Goal: Task Accomplishment & Management: Manage account settings

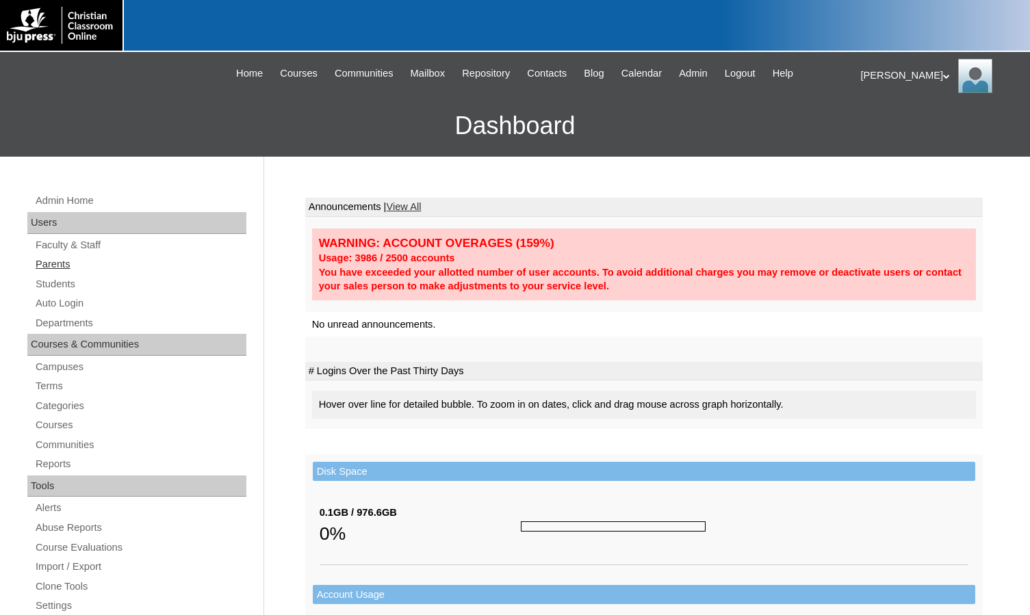
click at [44, 261] on link "Parents" at bounding box center [140, 264] width 212 height 17
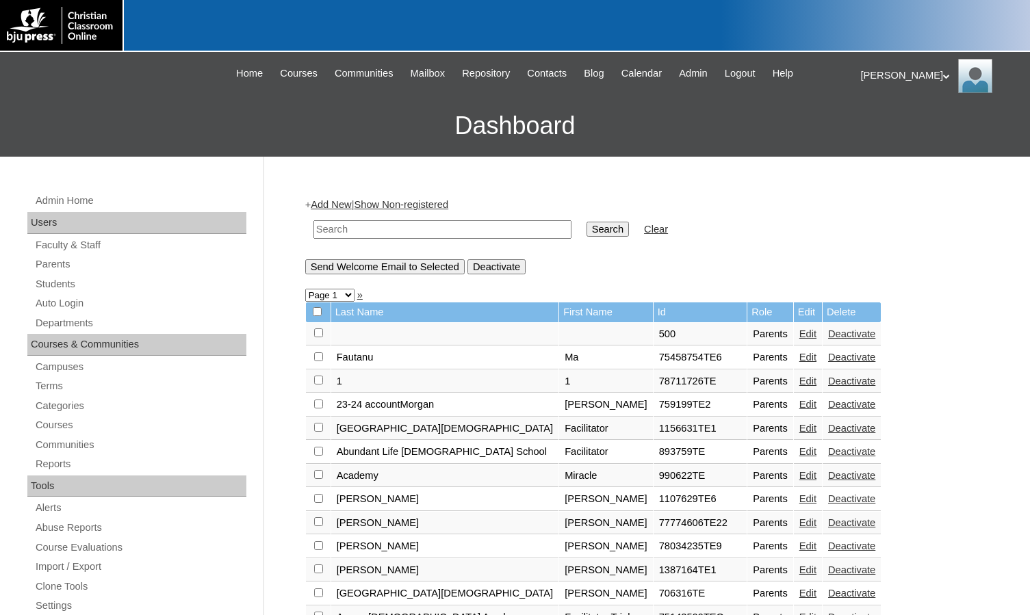
click at [350, 233] on input "text" at bounding box center [442, 229] width 258 height 18
paste input "500054919"
type input "500054919"
click at [586, 222] on input "Search" at bounding box center [607, 229] width 42 height 15
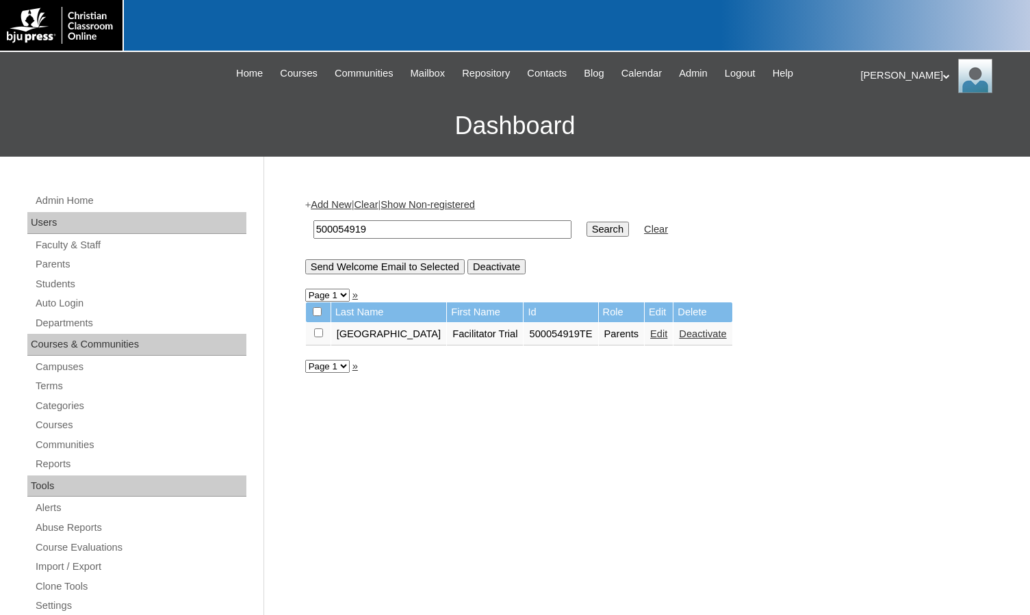
drag, startPoint x: 379, startPoint y: 232, endPoint x: 278, endPoint y: 220, distance: 101.2
type input "artz"
click at [586, 222] on input "Search" at bounding box center [607, 229] width 42 height 15
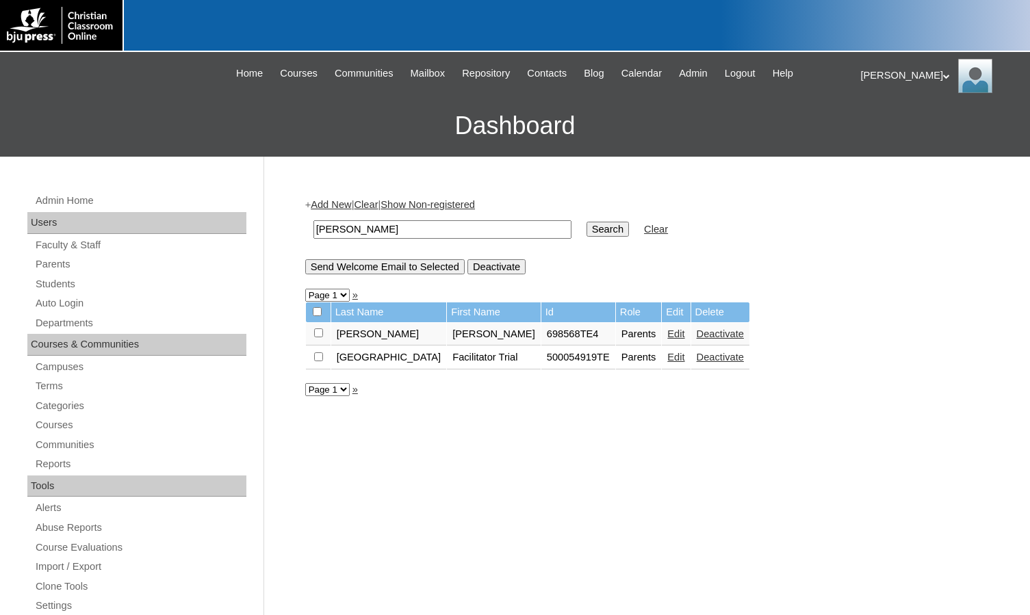
click at [667, 361] on link "Edit" at bounding box center [675, 357] width 17 height 11
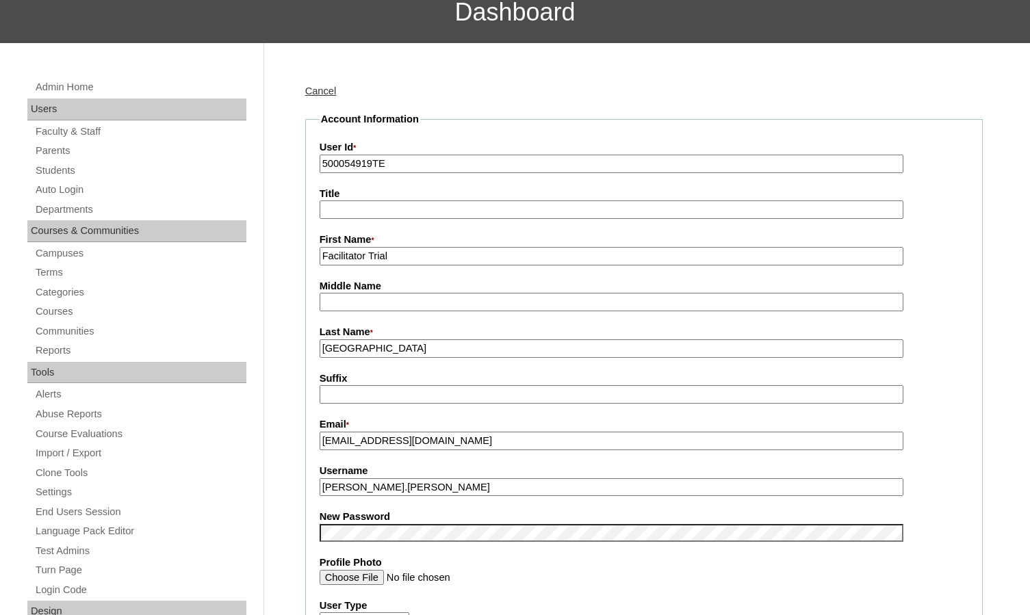
scroll to position [137, 0]
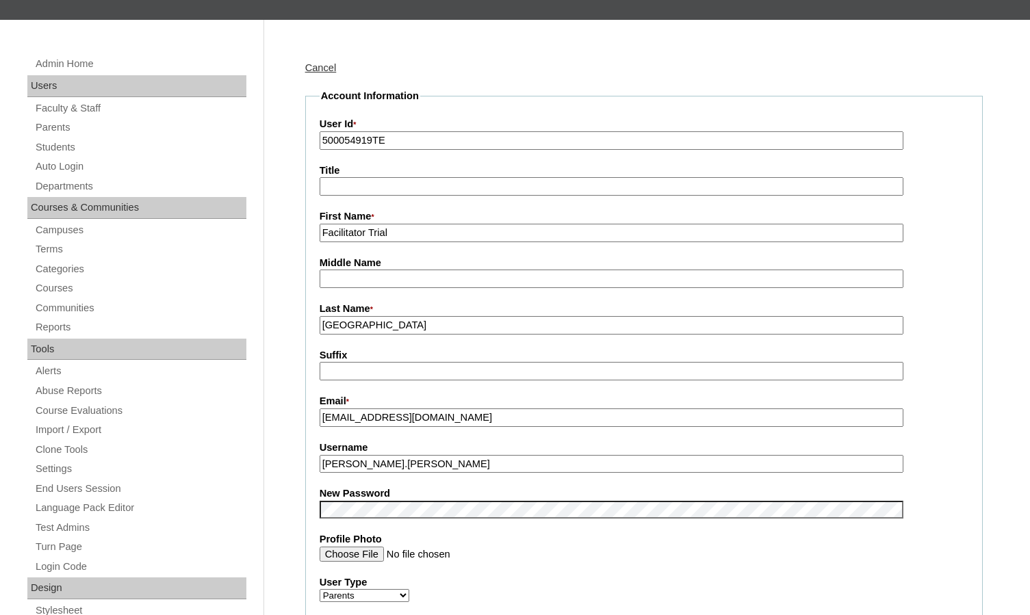
drag, startPoint x: 423, startPoint y: 234, endPoint x: 319, endPoint y: 232, distance: 104.0
click at [320, 232] on input "Facilitator Trial" at bounding box center [612, 233] width 584 height 18
type input "Ryan"
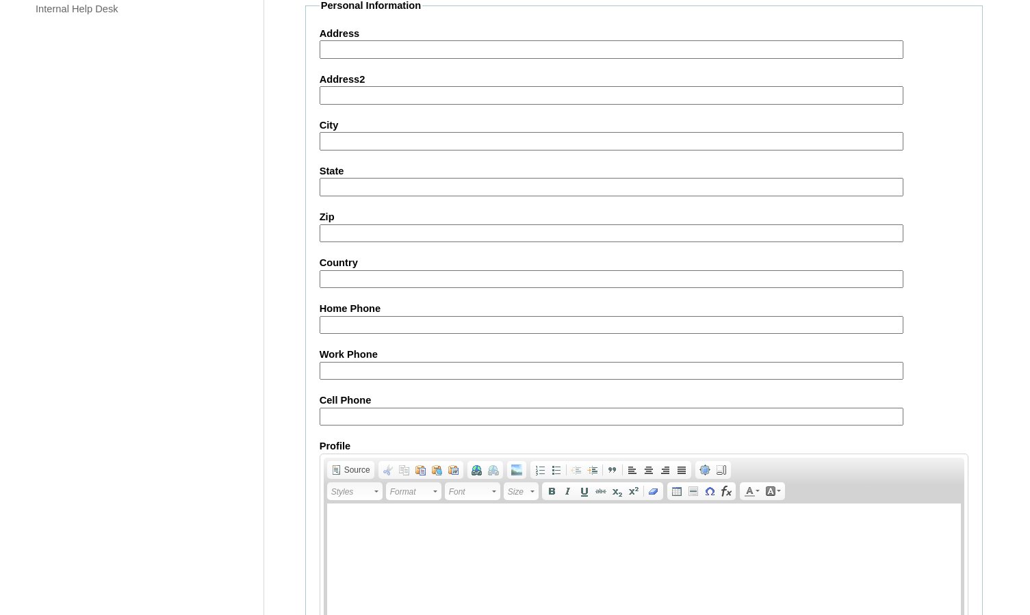
scroll to position [1182, 0]
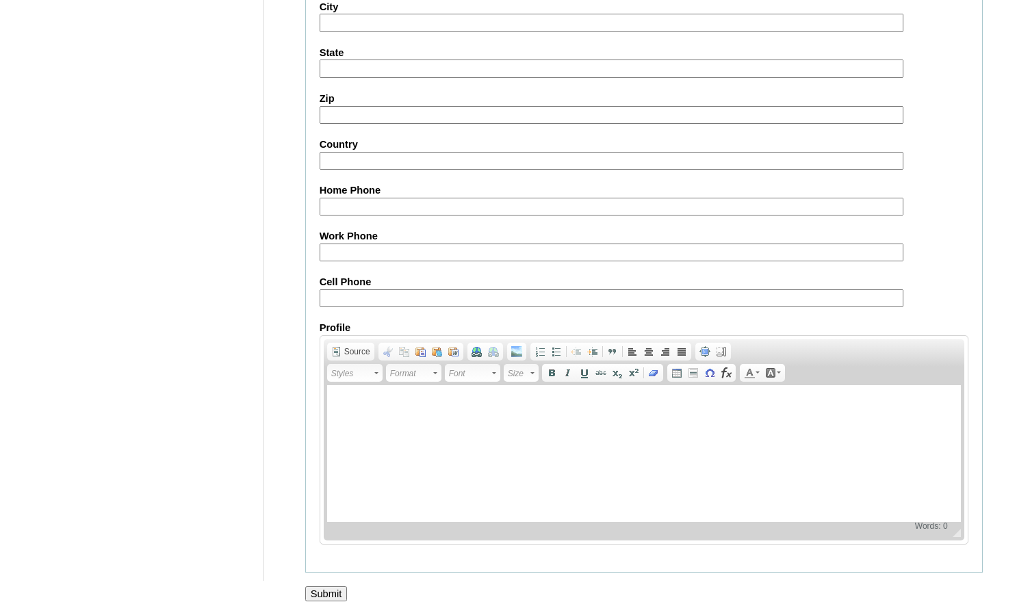
type input "Artz"
click at [335, 593] on input "Submit" at bounding box center [326, 593] width 42 height 15
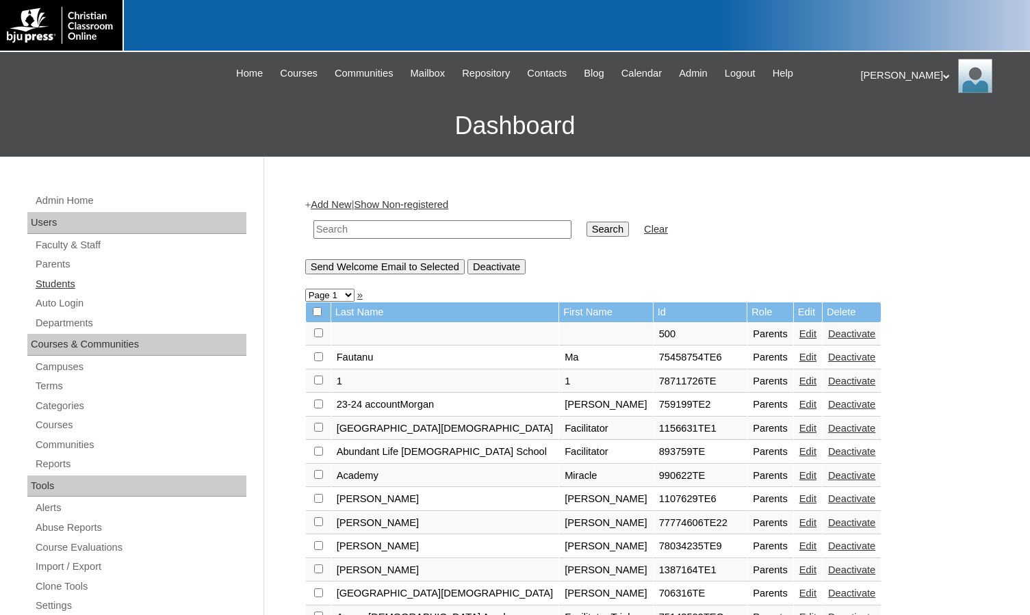
click at [69, 285] on link "Students" at bounding box center [140, 284] width 212 height 17
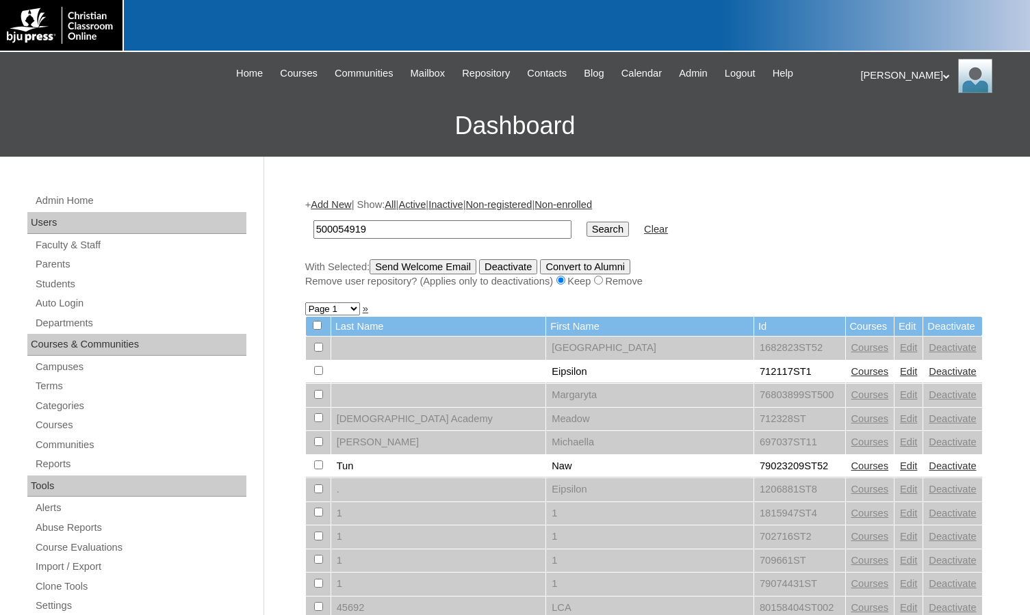
type input "500054919"
click at [586, 233] on input "Search" at bounding box center [607, 229] width 42 height 15
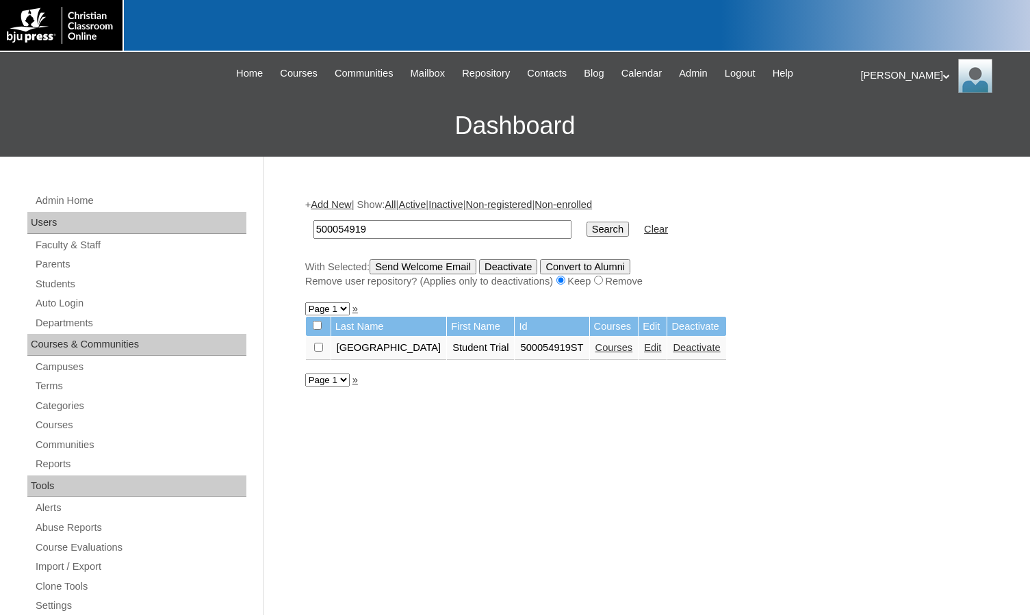
click at [644, 351] on link "Edit" at bounding box center [652, 347] width 17 height 11
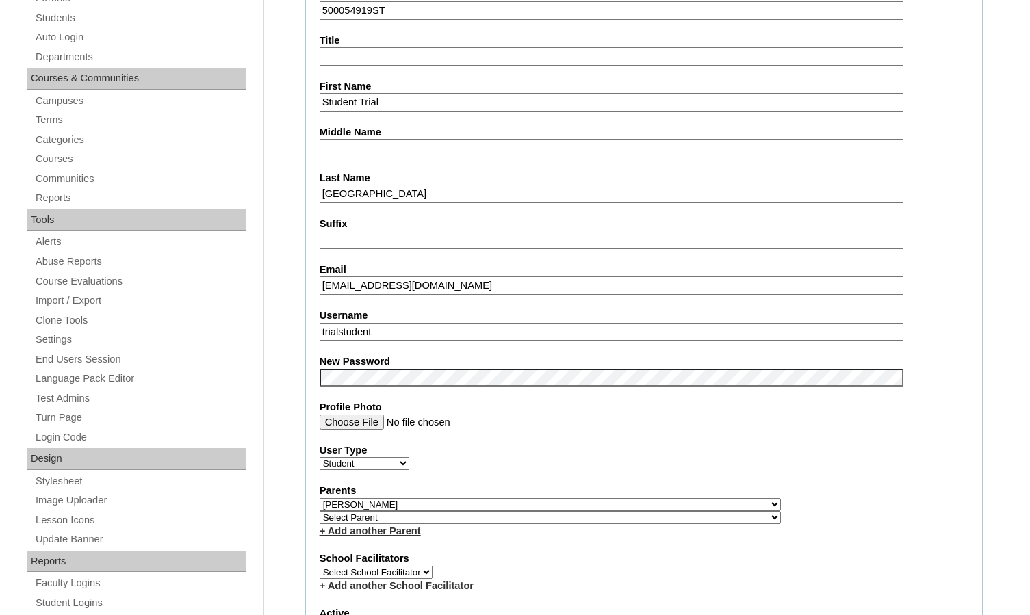
scroll to position [274, 0]
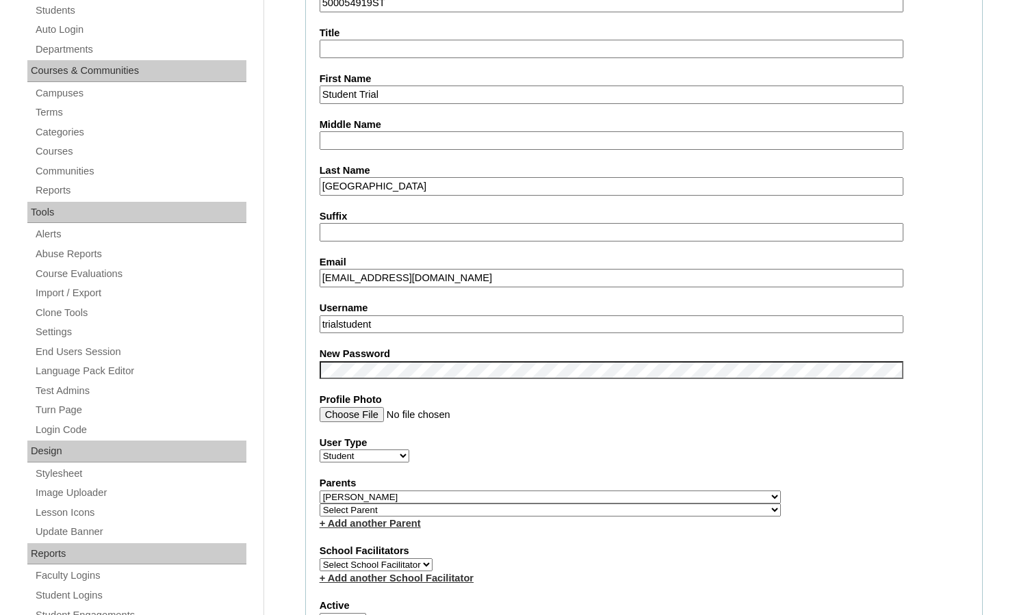
click at [597, 493] on select "Select Parent , Fautanu, Ma 1, 1 23-24 accountMorgan, Jason 6th Street Mennonit…" at bounding box center [550, 497] width 461 height 13
select select
click at [320, 491] on select "Select Parent , Fautanu, Ma 1, 1 23-24 accountMorgan, Jason 6th Street Mennonit…" at bounding box center [550, 497] width 461 height 13
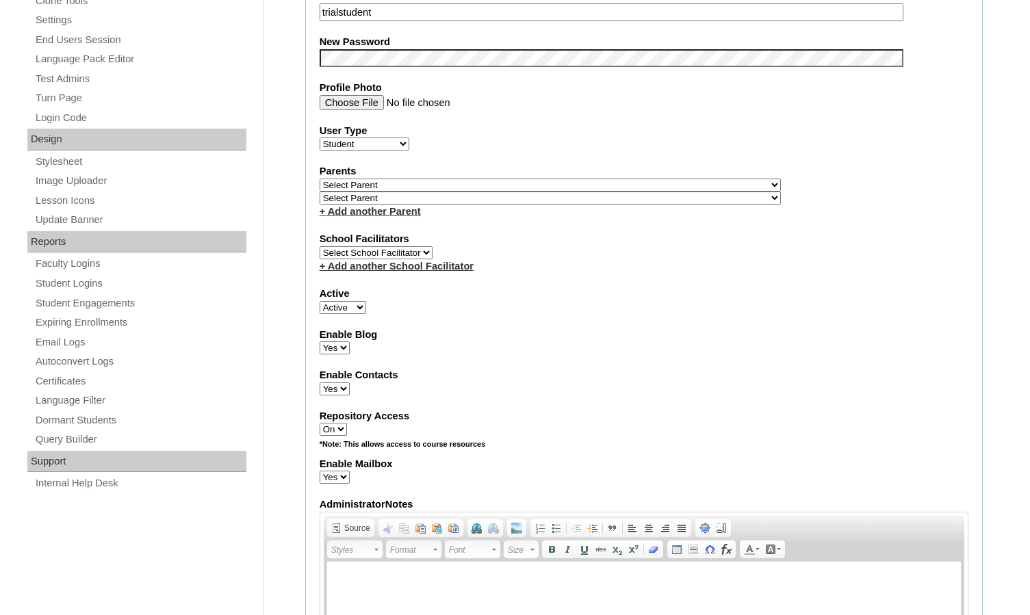
scroll to position [616, 0]
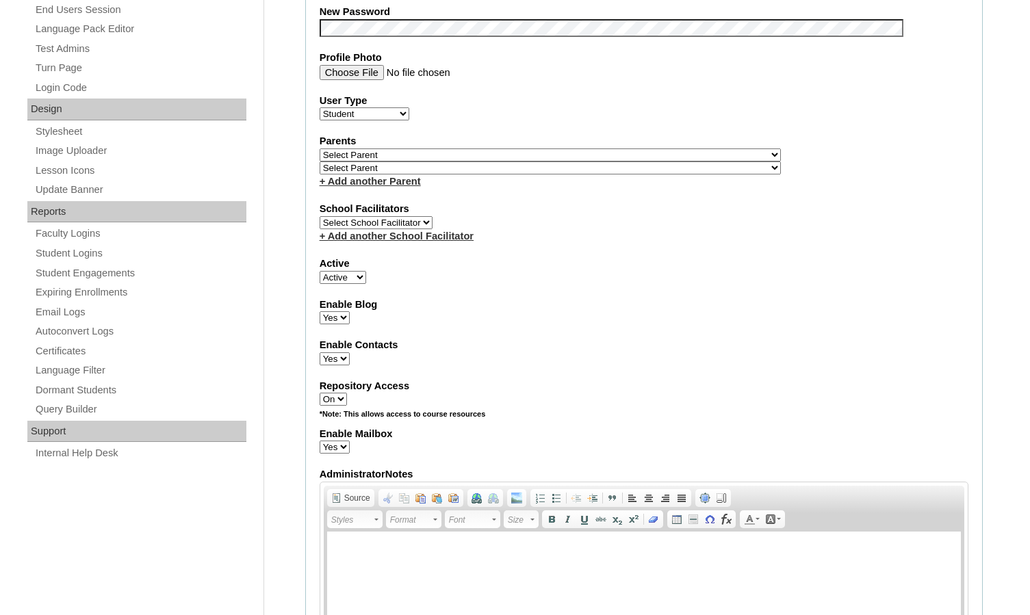
click at [348, 279] on select "Active Inactive" at bounding box center [343, 277] width 47 height 13
select select "0"
click at [320, 271] on select "Active Inactive" at bounding box center [343, 277] width 47 height 13
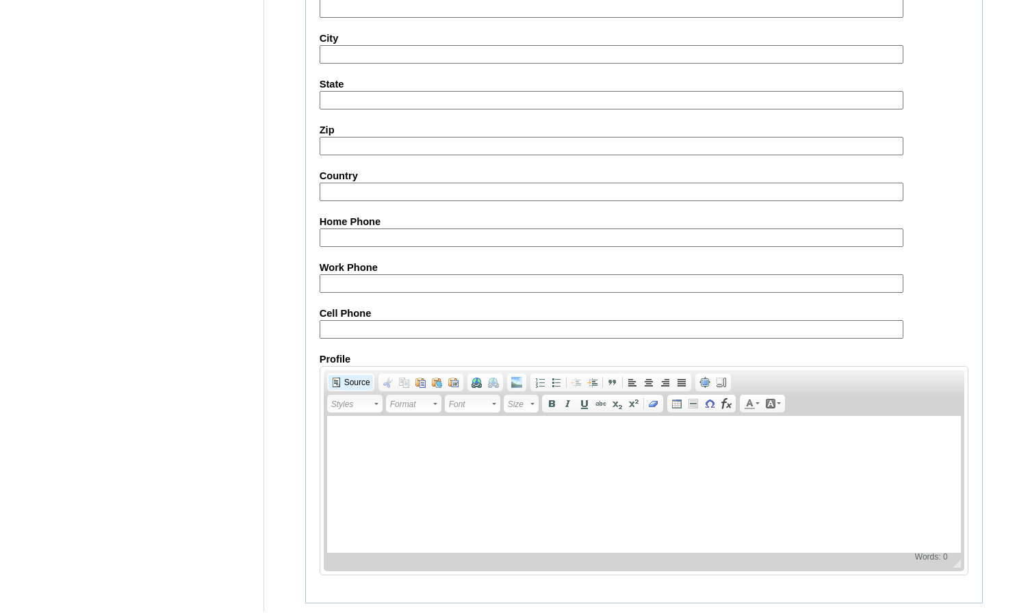
scroll to position [1470, 0]
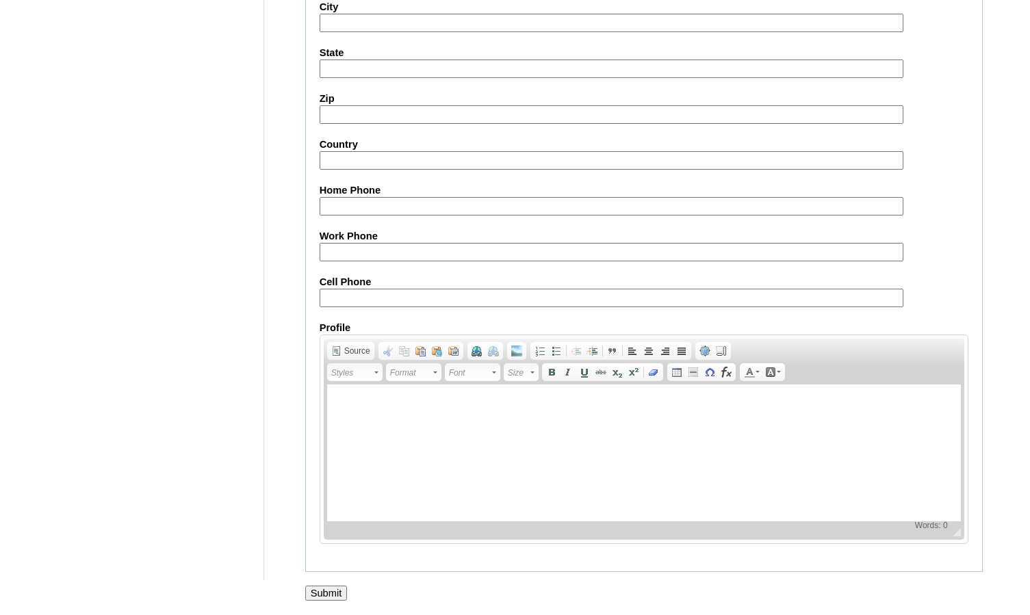
click at [339, 590] on input "Submit" at bounding box center [326, 593] width 42 height 15
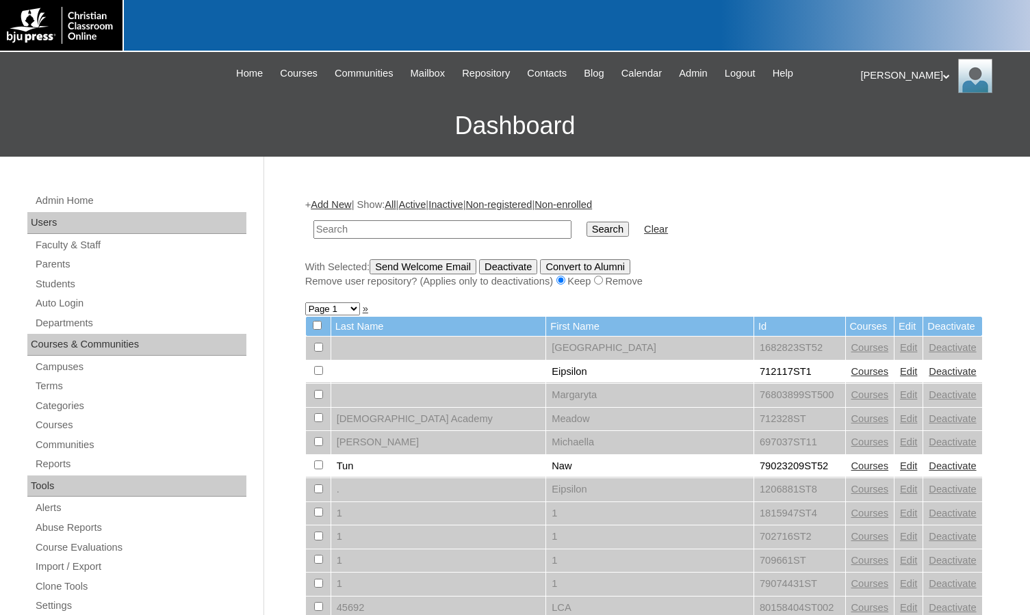
click at [324, 230] on input "text" at bounding box center [442, 229] width 258 height 18
paste input "500054919"
type input "500054919"
click at [586, 222] on input "Search" at bounding box center [607, 229] width 42 height 15
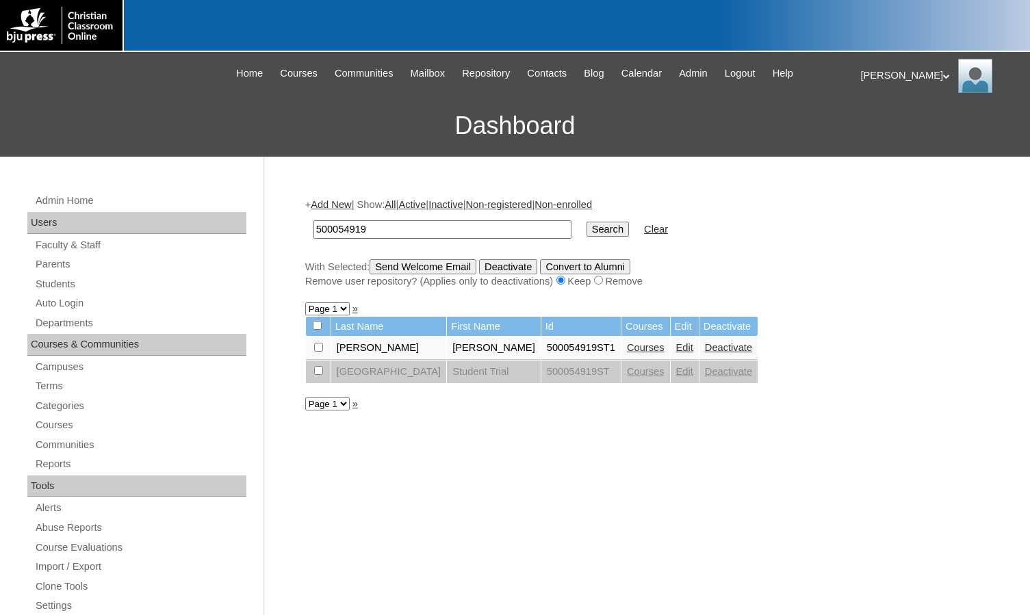
click at [627, 348] on link "Courses" at bounding box center [646, 347] width 38 height 11
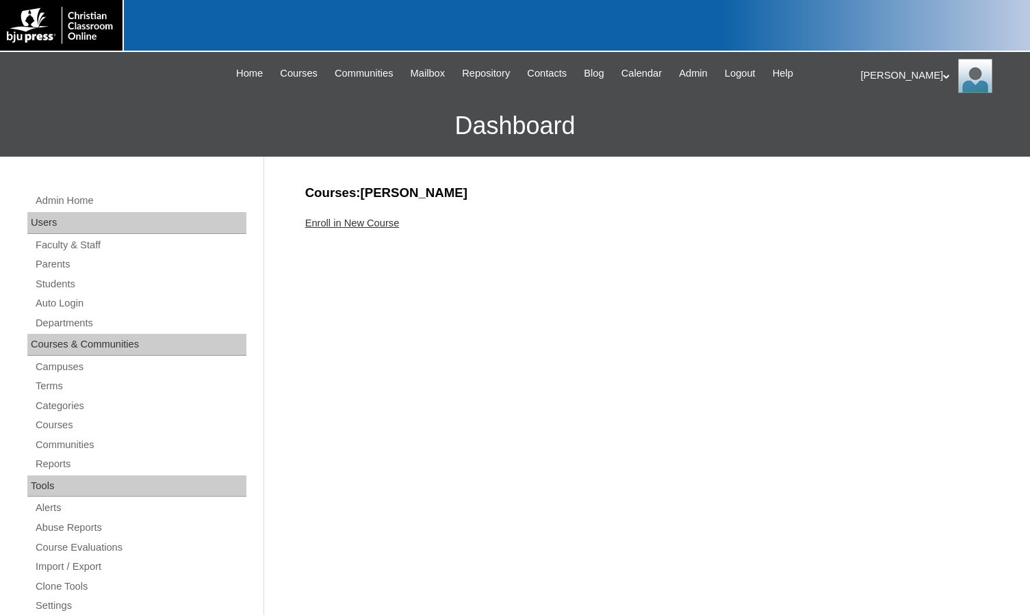
click at [392, 222] on link "Enroll in New Course" at bounding box center [352, 223] width 94 height 11
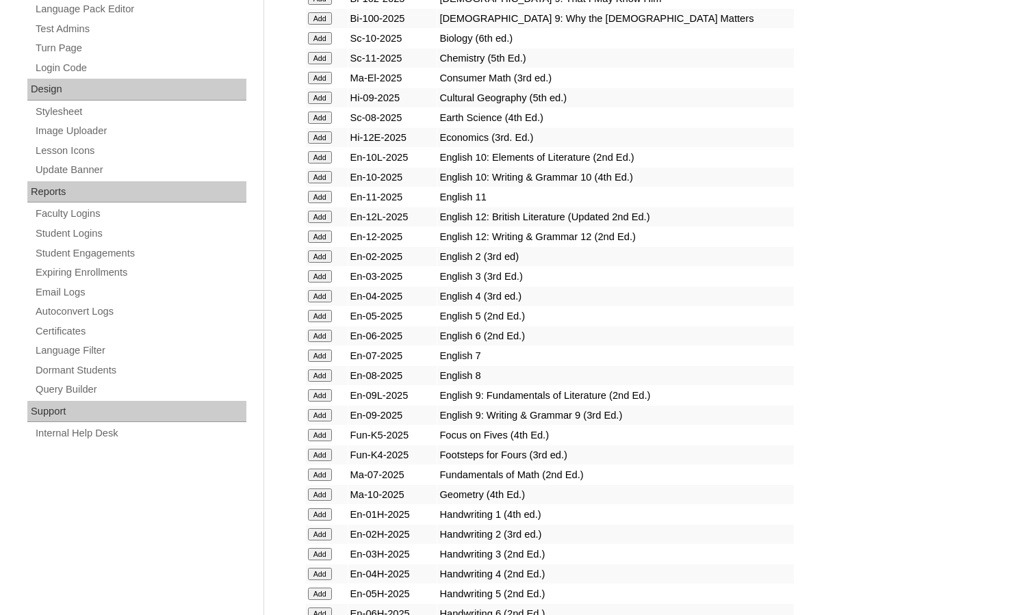
scroll to position [821, 0]
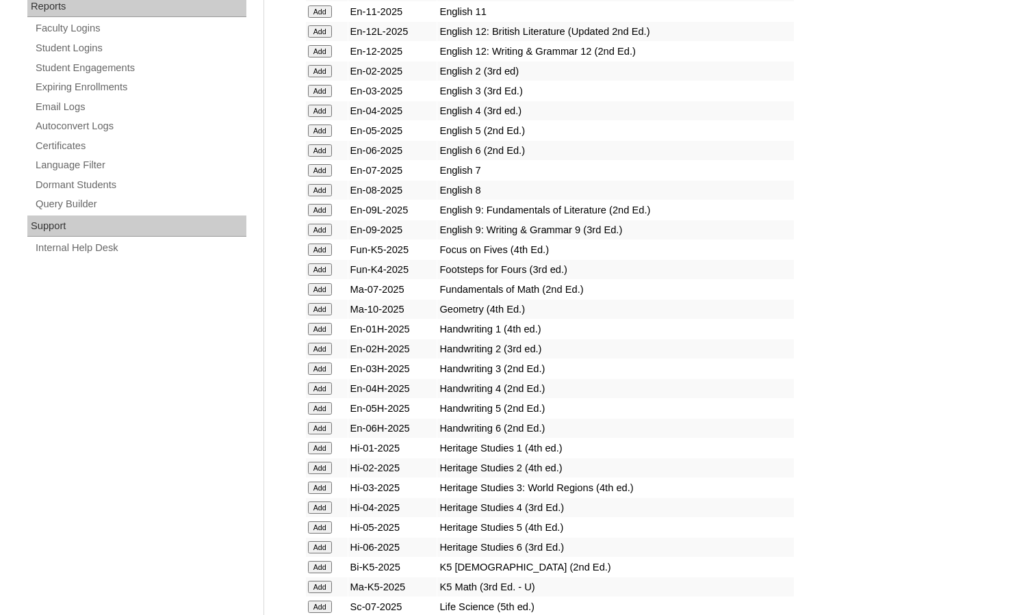
click at [329, 291] on input "Add" at bounding box center [320, 289] width 24 height 12
